Goal: Check status: Check status

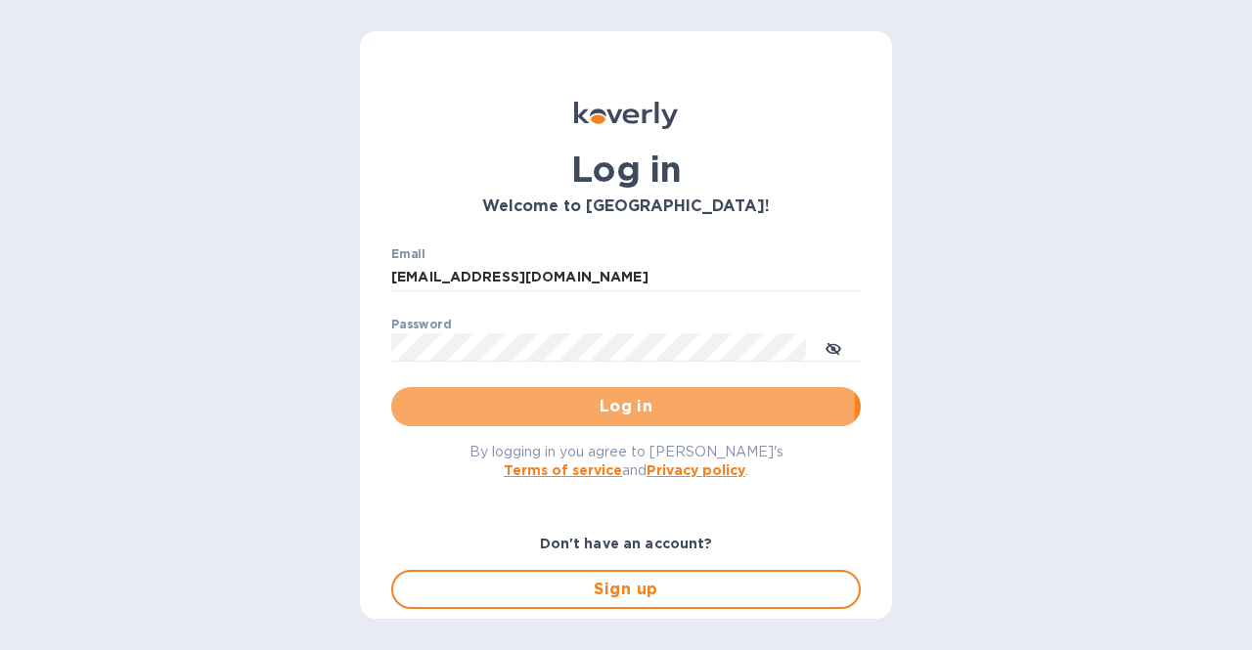
click at [553, 399] on span "Log in" at bounding box center [626, 406] width 438 height 23
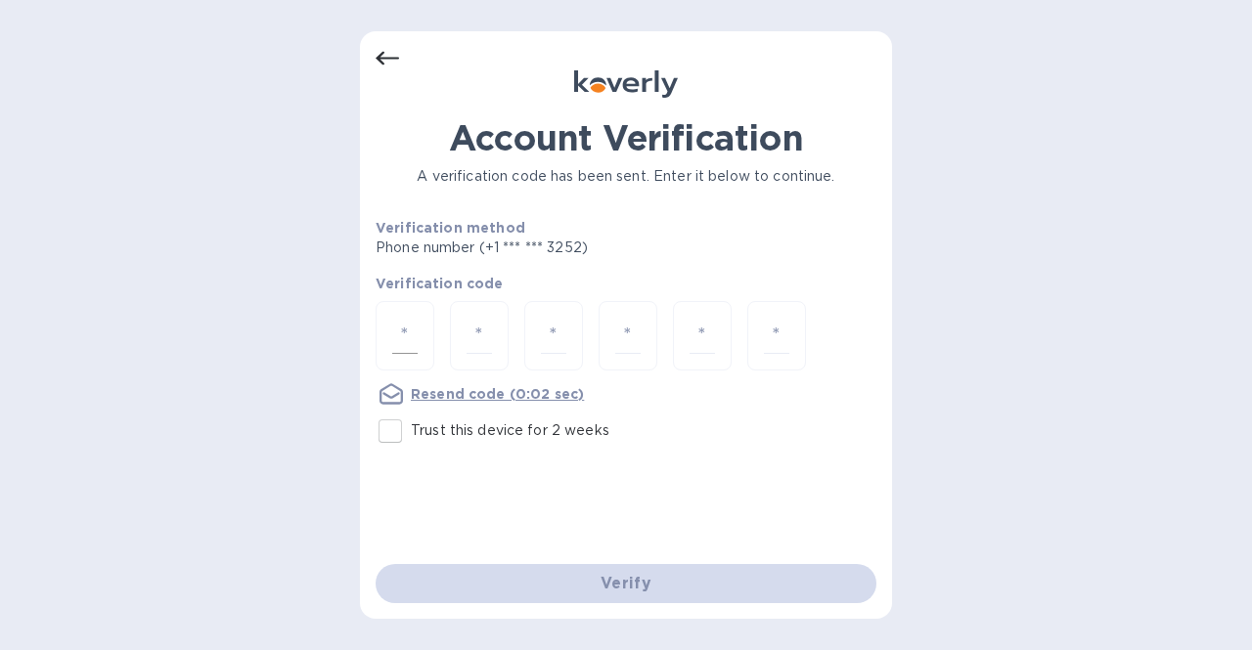
click at [413, 330] on input "number" at bounding box center [404, 336] width 25 height 36
type input "3"
type input "2"
type input "0"
type input "6"
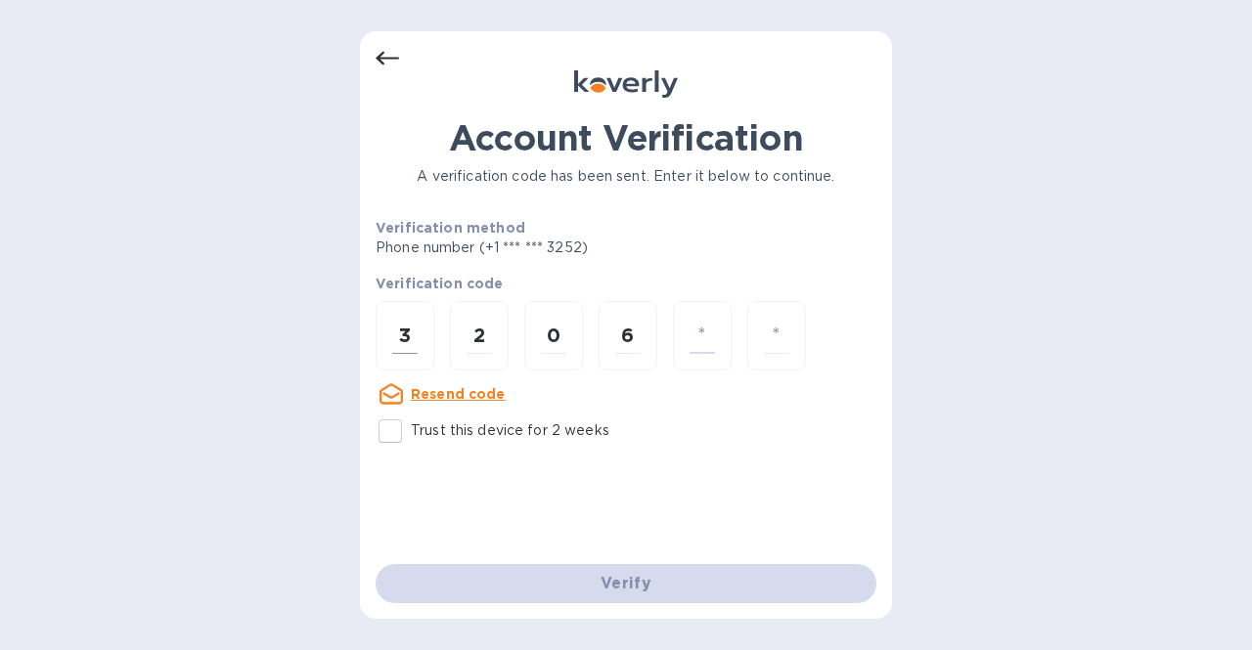
type input "5"
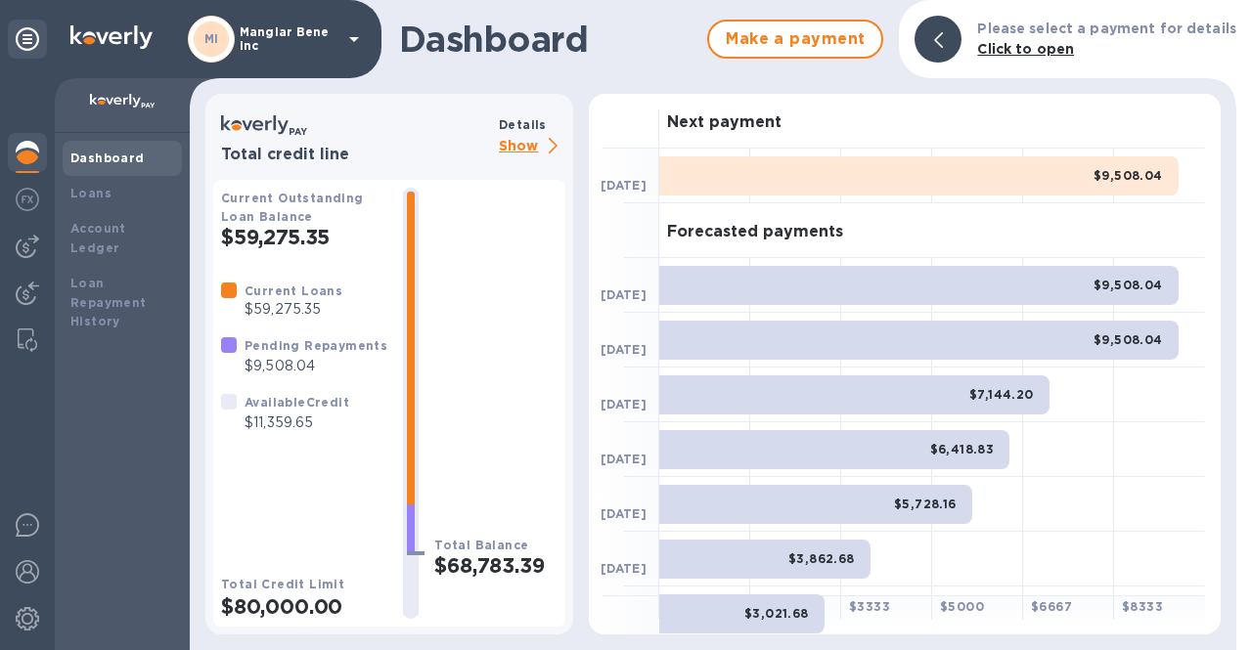
click at [517, 144] on p "Show" at bounding box center [532, 147] width 67 height 24
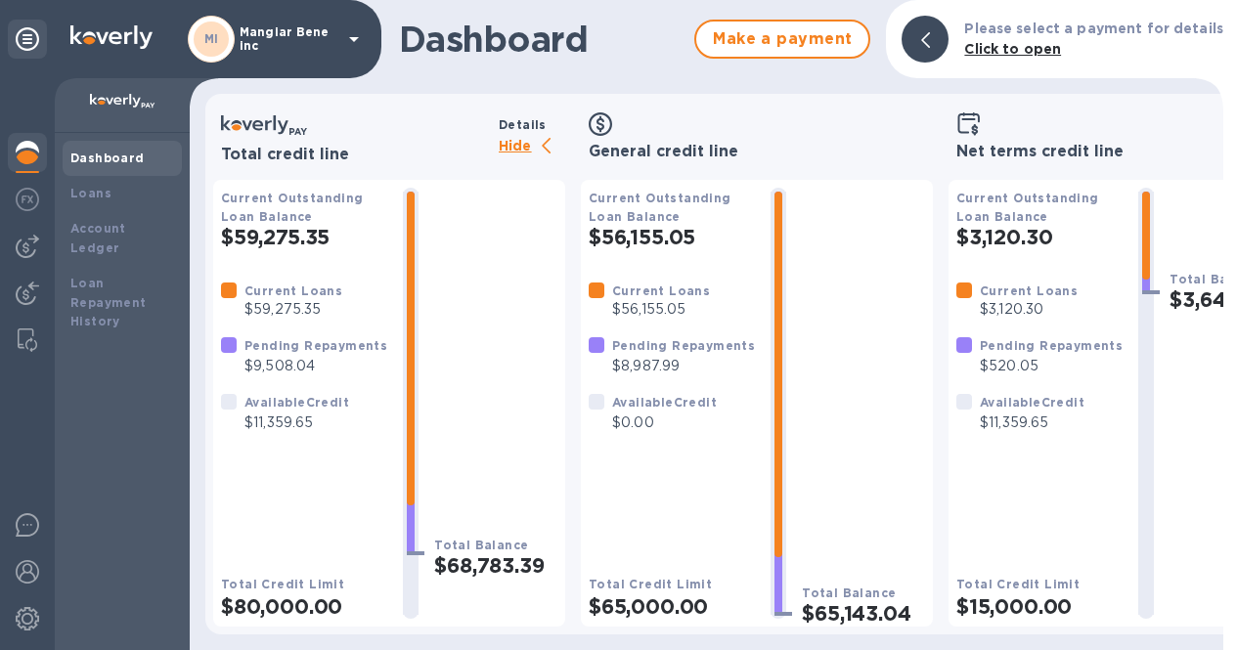
click at [92, 161] on b "Dashboard" at bounding box center [107, 158] width 74 height 15
click at [33, 155] on img at bounding box center [27, 152] width 23 height 23
click at [517, 152] on p "Hide" at bounding box center [532, 147] width 67 height 24
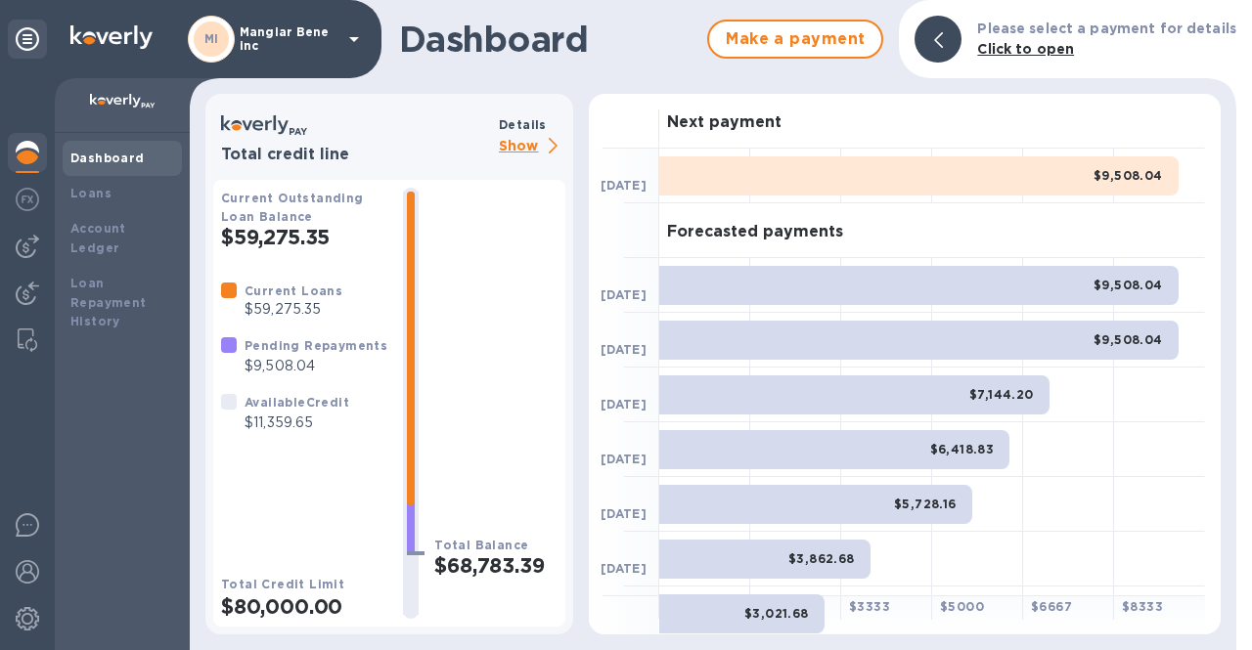
click at [337, 32] on div "MI Mangiar Bene inc" at bounding box center [277, 39] width 178 height 47
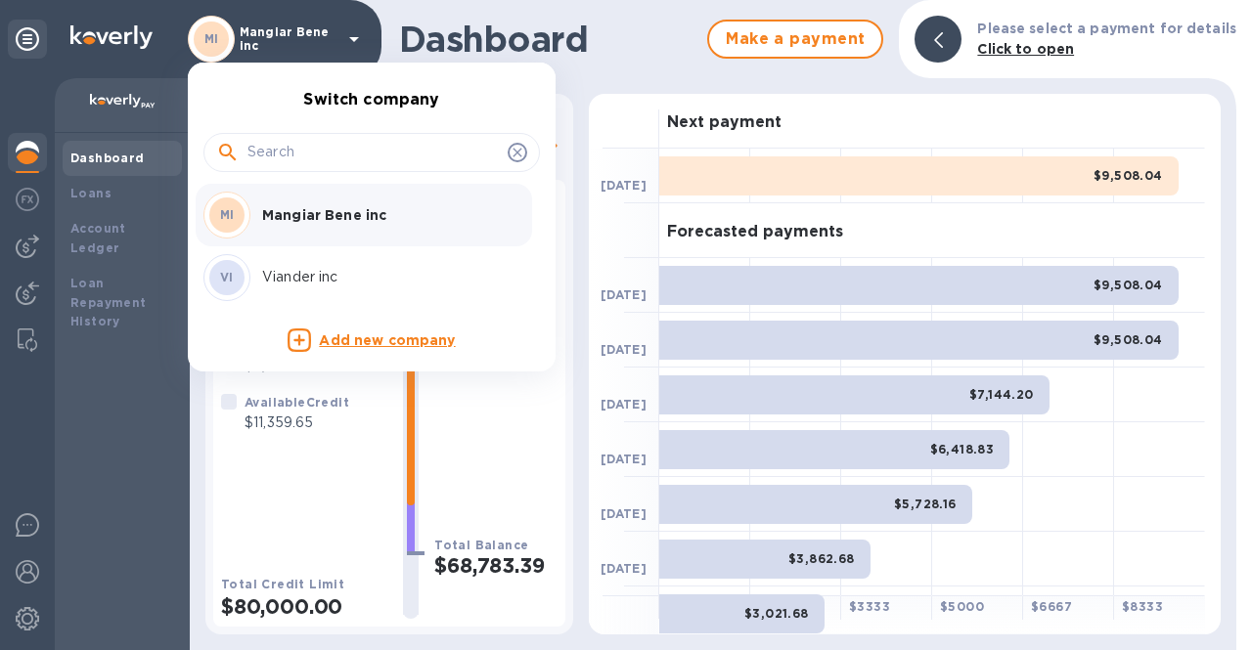
click at [288, 271] on p "Viander inc" at bounding box center [385, 277] width 246 height 21
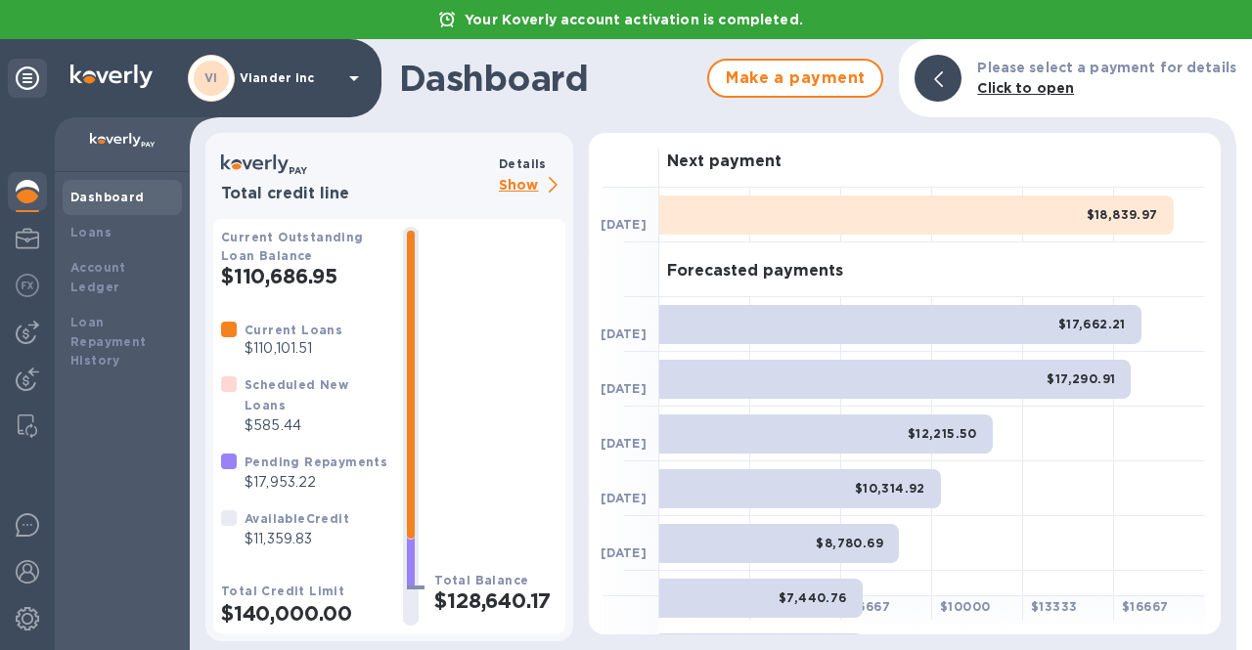
click at [525, 183] on p "Show" at bounding box center [532, 186] width 67 height 24
